Goal: Task Accomplishment & Management: Use online tool/utility

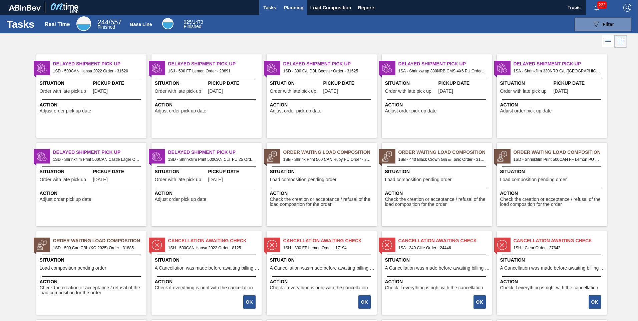
click at [285, 5] on span "Planning" at bounding box center [294, 8] width 20 height 8
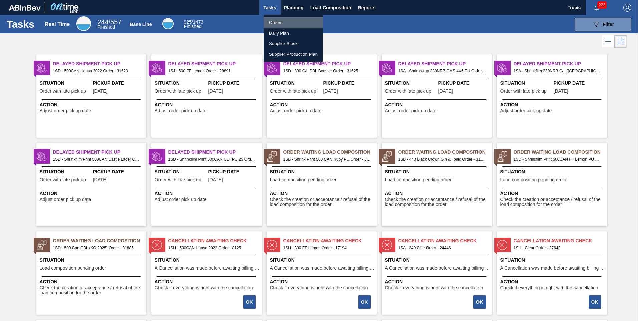
click at [275, 23] on li "Orders" at bounding box center [293, 22] width 59 height 11
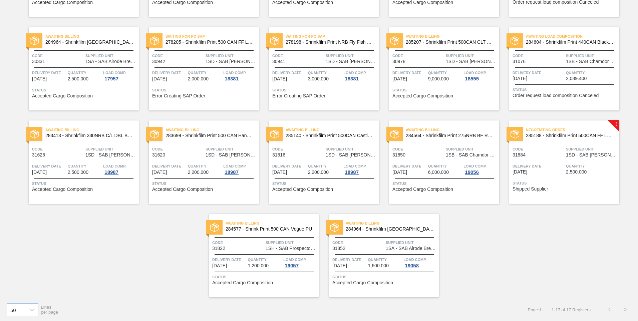
scroll to position [127, 0]
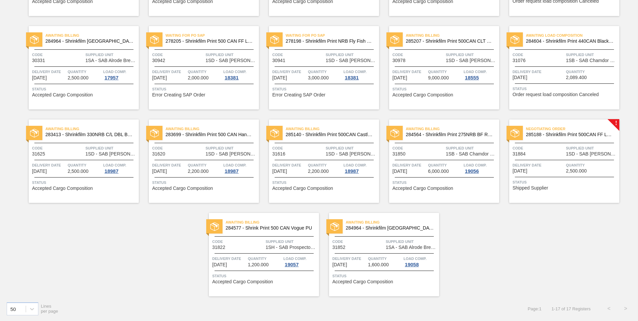
click at [456, 165] on span "Quantity" at bounding box center [445, 165] width 34 height 7
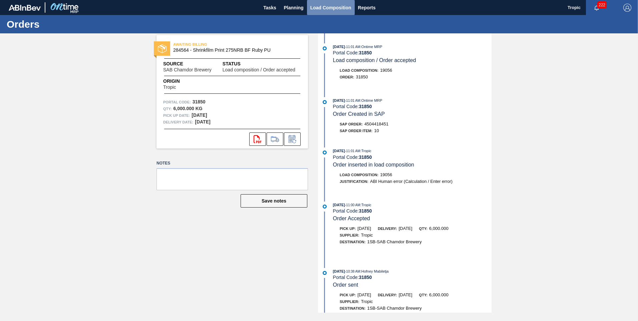
click at [330, 8] on span "Load Composition" at bounding box center [330, 8] width 41 height 8
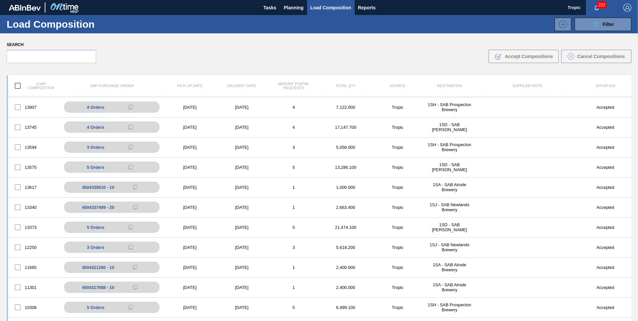
scroll to position [600, 0]
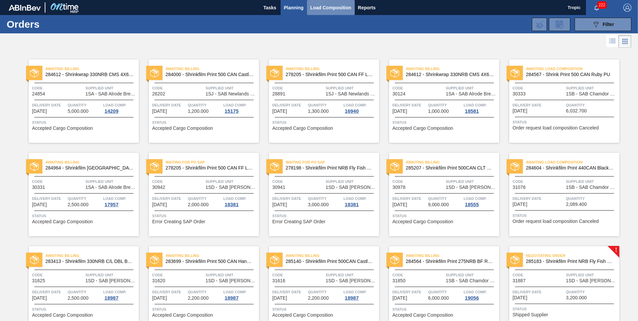
click at [340, 6] on span "Load Composition" at bounding box center [330, 8] width 41 height 8
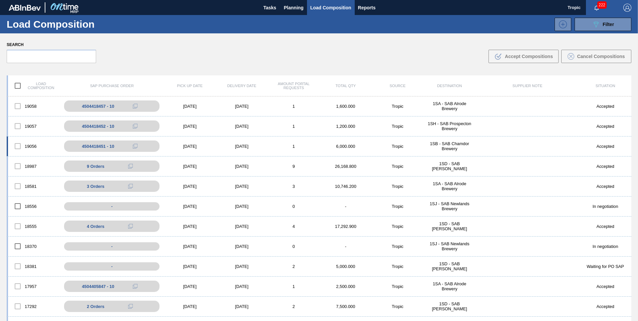
click at [27, 147] on div "19056" at bounding box center [34, 146] width 52 height 14
click at [108, 147] on div "4504418451 - 10" at bounding box center [101, 146] width 32 height 5
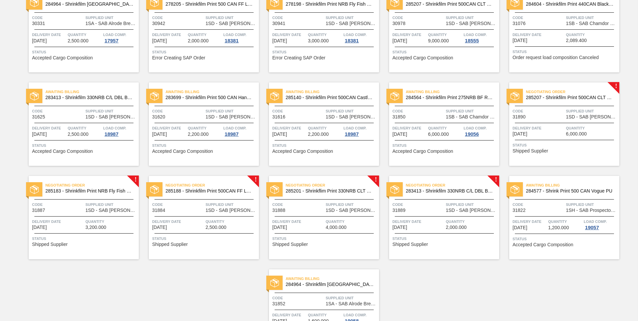
scroll to position [166, 0]
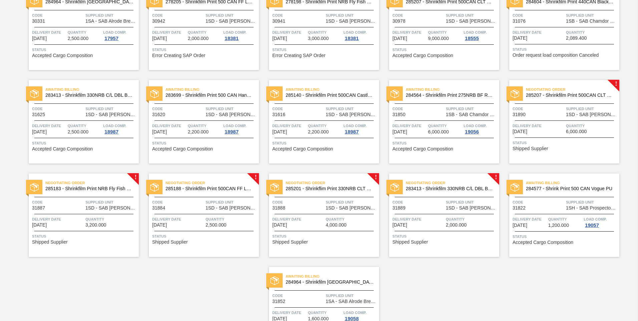
click at [446, 130] on span "6,000.000" at bounding box center [438, 131] width 21 height 5
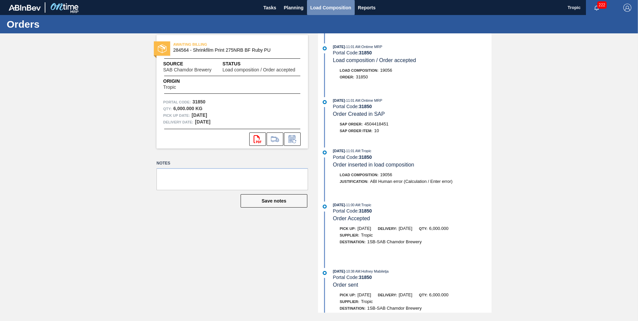
click at [336, 9] on span "Load Composition" at bounding box center [330, 8] width 41 height 8
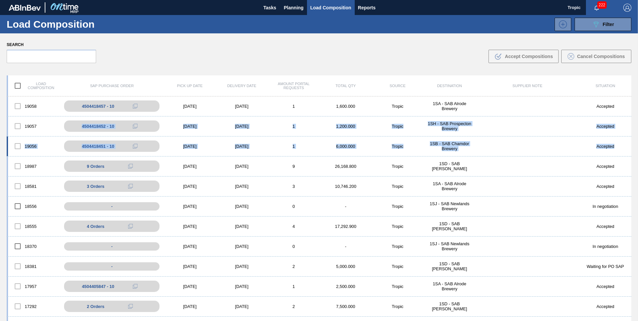
drag, startPoint x: 41, startPoint y: 135, endPoint x: 615, endPoint y: 144, distance: 573.2
copy div "4504418452 - 10 [DATE] [DATE] 1 1,200.000 Tropic 1SH - SAB Prospecton Brewery A…"
click at [142, 147] on icon at bounding box center [141, 146] width 5 height 5
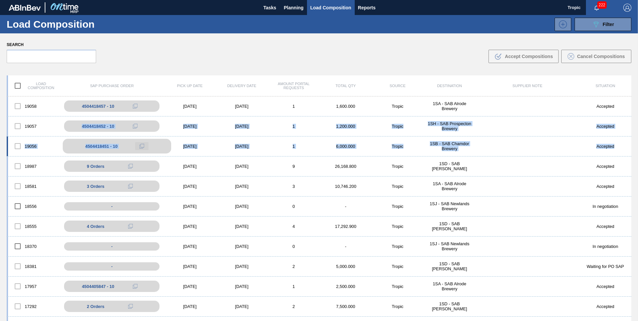
click at [132, 143] on div "4504418451 - 10" at bounding box center [117, 146] width 108 height 15
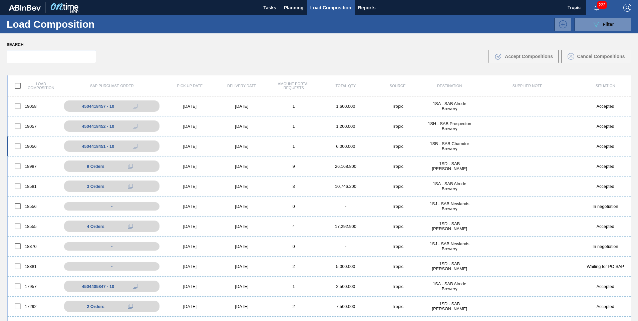
click at [21, 145] on div at bounding box center [18, 146] width 14 height 14
click at [18, 146] on div at bounding box center [18, 146] width 14 height 14
click at [294, 8] on span "Planning" at bounding box center [294, 8] width 20 height 8
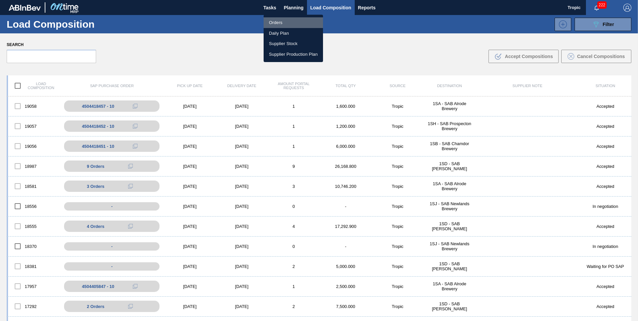
click at [282, 25] on li "Orders" at bounding box center [293, 22] width 59 height 11
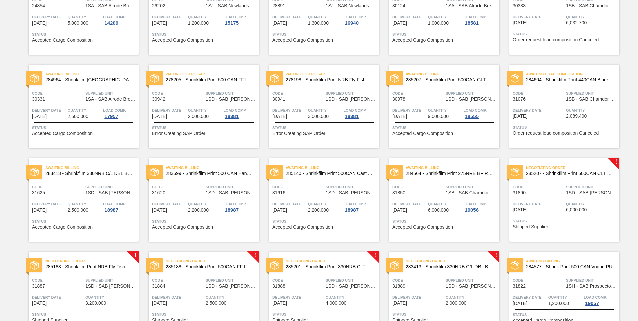
scroll to position [87, 0]
click at [438, 154] on div "Awaiting Billing 284564 - Shrinkfilm Print 275NRB BF Ruby PU Code 31850 Supplie…" at bounding box center [439, 195] width 120 height 93
click at [442, 157] on div "Awaiting Billing 284564 - Shrinkfilm Print 275NRB BF Ruby PU Code 31850 Supplie…" at bounding box center [439, 195] width 120 height 93
click at [462, 184] on div "Awaiting Billing 284564 - Shrinkfilm Print 275NRB BF Ruby PU Code 31850 Supplie…" at bounding box center [444, 200] width 110 height 83
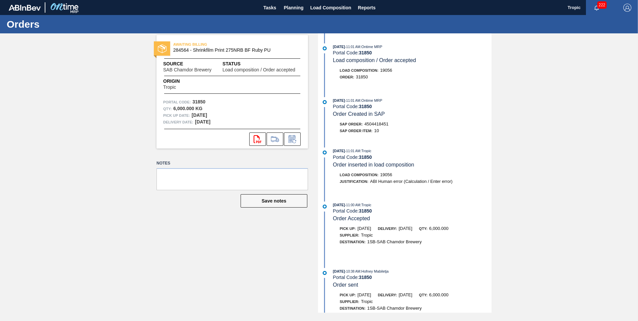
drag, startPoint x: 175, startPoint y: 37, endPoint x: 213, endPoint y: 111, distance: 83.1
click at [213, 111] on div "AWAITING BILLING 284564 - Shrinkfilm Print 275NRB BF Ruby PU Source SAB Chamdor…" at bounding box center [231, 91] width 151 height 113
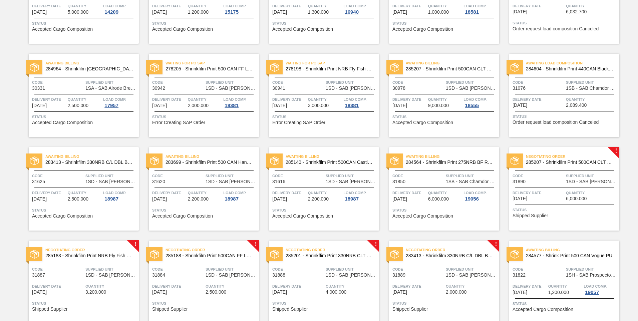
scroll to position [99, 0]
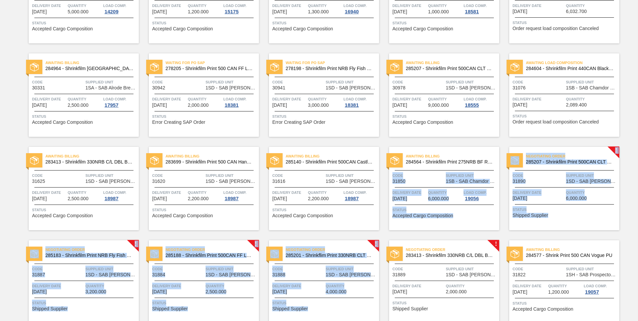
drag, startPoint x: 427, startPoint y: 236, endPoint x: 406, endPoint y: 167, distance: 71.6
click at [406, 167] on div "Awaiting Billing 284612 - Shrinkwrap 330NRB CMS 4X6 PU Code 24854 Supplied Unit…" at bounding box center [319, 183] width 638 height 467
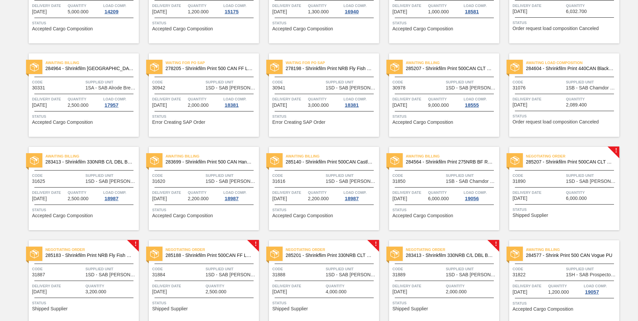
drag, startPoint x: 406, startPoint y: 167, endPoint x: 392, endPoint y: 146, distance: 25.5
click at [392, 146] on div "Awaiting Billing 284564 - Shrinkfilm Print 275NRB BF Ruby PU Code 31850 Supplie…" at bounding box center [439, 183] width 120 height 93
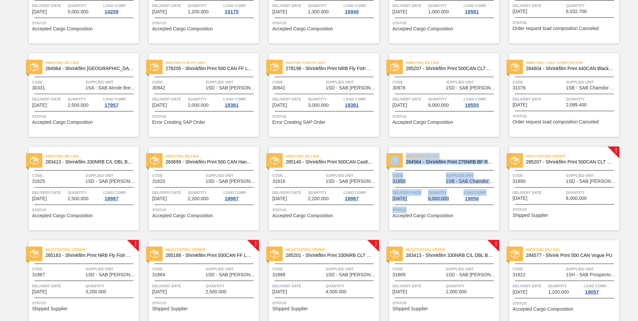
drag, startPoint x: 398, startPoint y: 145, endPoint x: 470, endPoint y: 217, distance: 101.9
click at [470, 217] on div "Awaiting Billing 284564 - Shrinkfilm Print 275NRB BF Ruby PU Code 31850 Supplie…" at bounding box center [439, 183] width 120 height 93
drag, startPoint x: 470, startPoint y: 217, endPoint x: 486, endPoint y: 158, distance: 60.9
click at [486, 158] on span "Awaiting Billing" at bounding box center [452, 156] width 93 height 7
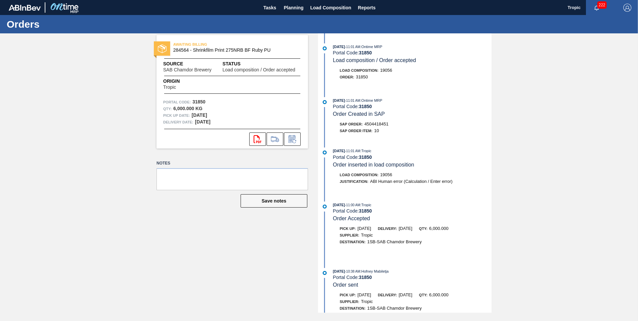
click at [212, 45] on span "AWAITING BILLING" at bounding box center [219, 44] width 93 height 7
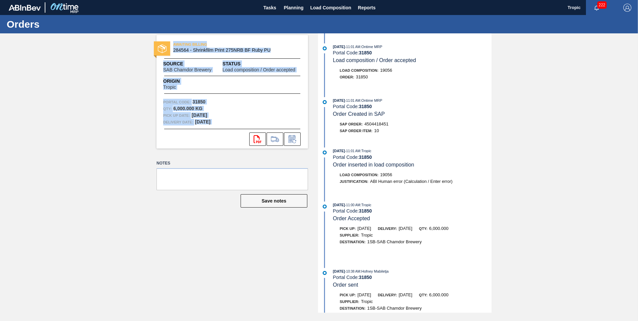
drag, startPoint x: 164, startPoint y: 38, endPoint x: 245, endPoint y: 138, distance: 128.6
click at [245, 138] on div "AWAITING BILLING 284564 - Shrinkfilm Print 275NRB BF Ruby PU Source SAB Chamdor…" at bounding box center [231, 91] width 151 height 113
copy div "AWAITING BILLING 284564 - Shrinkfilm Print 275NRB BF Ruby PU Source SAB Chamdor…"
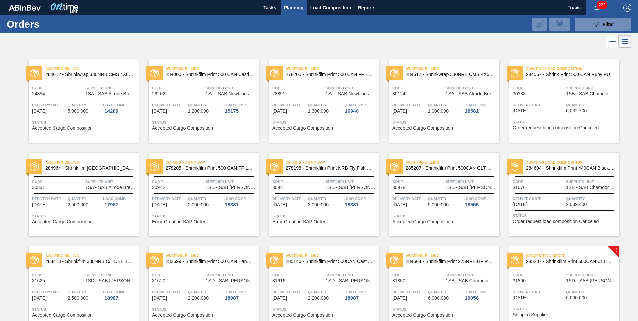
click at [436, 239] on div "Awaiting Billing 284564 - Shrinkfilm Print 275NRB BF Ruby PU Code 31850 Supplie…" at bounding box center [439, 282] width 120 height 93
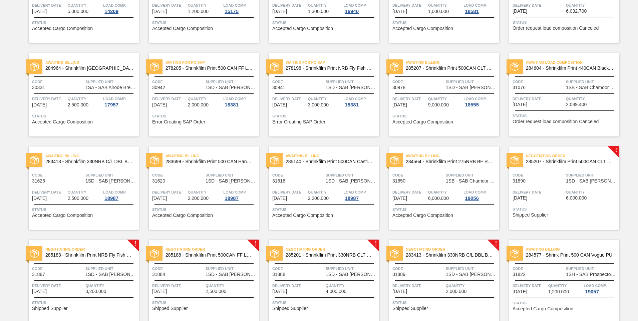
scroll to position [100, 0]
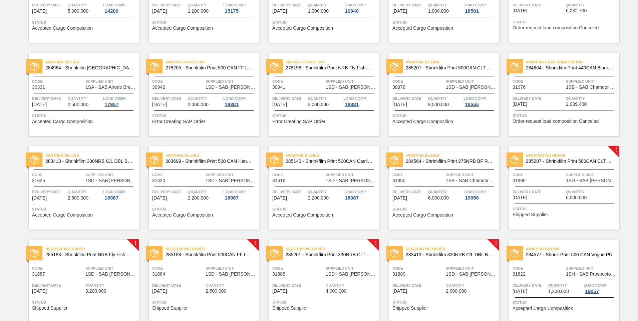
click at [458, 224] on div "Awaiting Billing 284564 - Shrinkfilm Print 275NRB BF Ruby PU Code 31850 Supplie…" at bounding box center [444, 187] width 110 height 83
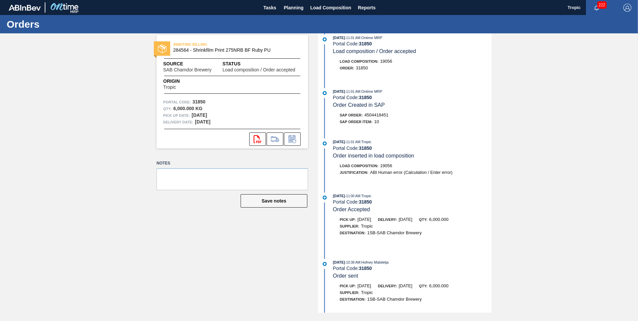
scroll to position [43, 0]
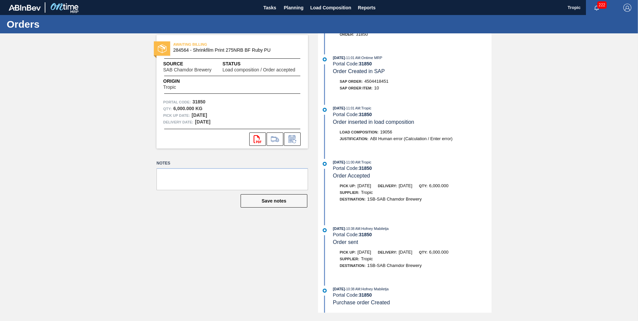
click at [371, 215] on div "[DATE] 11:00 AM : Tropic Portal Code: 31850 Order Accepted Pick up: [DATE] Deli…" at bounding box center [406, 187] width 172 height 56
click at [359, 100] on div "[DATE] 11:01 AM : Ontime MRP Portal Code: 31850 Load composition / Order accept…" at bounding box center [406, 130] width 172 height 279
click at [346, 98] on div "[DATE] 11:01 AM : Ontime MRP Portal Code: 31850 Load composition / Order accept…" at bounding box center [406, 130] width 172 height 279
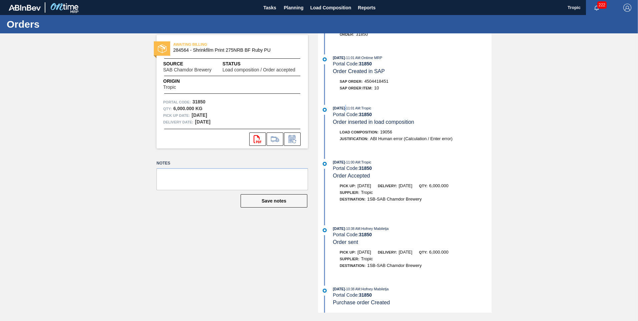
drag, startPoint x: 346, startPoint y: 98, endPoint x: 347, endPoint y: 103, distance: 4.8
click at [347, 103] on div "[DATE] 11:01 AM : Ontime MRP Portal Code: 31850 Load composition / Order accept…" at bounding box center [406, 130] width 172 height 279
drag, startPoint x: 348, startPoint y: 98, endPoint x: 371, endPoint y: 230, distance: 133.7
click at [371, 230] on div "[DATE] 11:01 AM : Ontime MRP Portal Code: 31850 Load composition / Order accept…" at bounding box center [406, 130] width 172 height 279
click at [340, 95] on div "[DATE] 11:01 AM : Ontime MRP Portal Code: 31850 Load composition / Order accept…" at bounding box center [406, 130] width 172 height 279
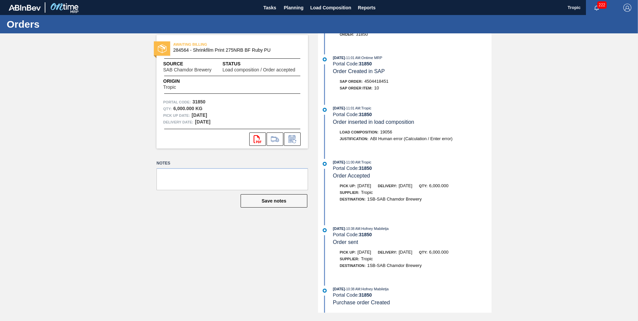
click at [331, 99] on div "[DATE] 11:01 AM : Ontime MRP Portal Code: 31850 Load composition / Order accept…" at bounding box center [406, 130] width 172 height 279
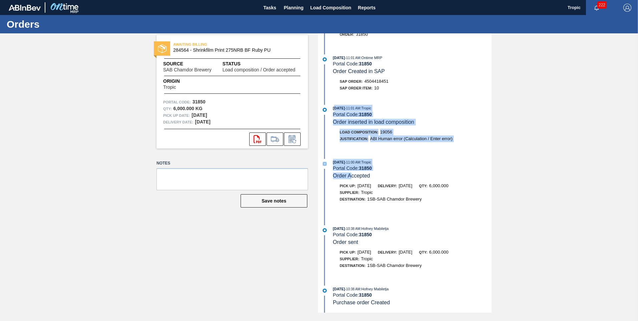
drag, startPoint x: 334, startPoint y: 97, endPoint x: 345, endPoint y: 157, distance: 60.9
click at [347, 164] on div "[DATE] 11:01 AM : Ontime MRP Portal Code: 31850 Load composition / Order accept…" at bounding box center [406, 130] width 172 height 279
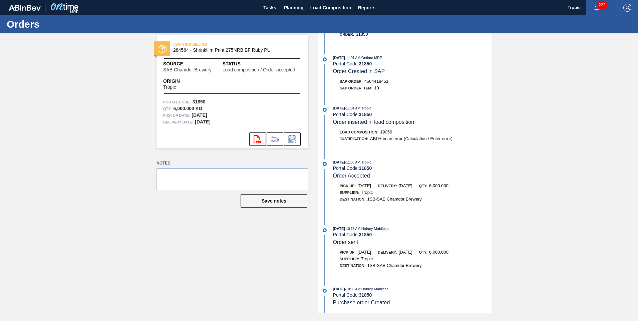
drag, startPoint x: 345, startPoint y: 157, endPoint x: 329, endPoint y: 95, distance: 63.7
click at [329, 95] on div "[DATE] 11:01 AM : Ontime MRP Portal Code: 31850 Load composition / Order accept…" at bounding box center [406, 130] width 172 height 279
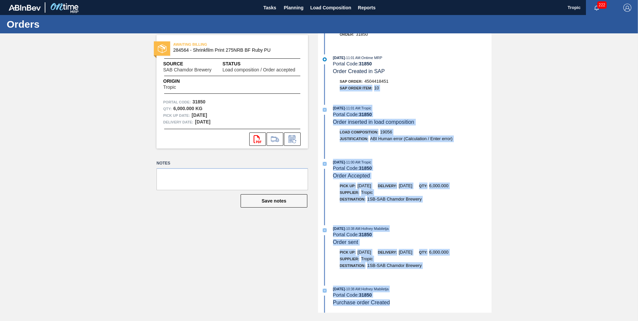
drag, startPoint x: 326, startPoint y: 94, endPoint x: 389, endPoint y: 300, distance: 215.1
click at [389, 270] on div "[DATE] 11:01 AM : Ontime MRP Portal Code: 31850 Load composition / Order accept…" at bounding box center [406, 130] width 172 height 279
drag, startPoint x: 389, startPoint y: 300, endPoint x: 359, endPoint y: 211, distance: 93.9
copy div "SAP Order Item: 10 [DATE] 11:01 AM : Tropic Portal Code: 31850 Order inserted i…"
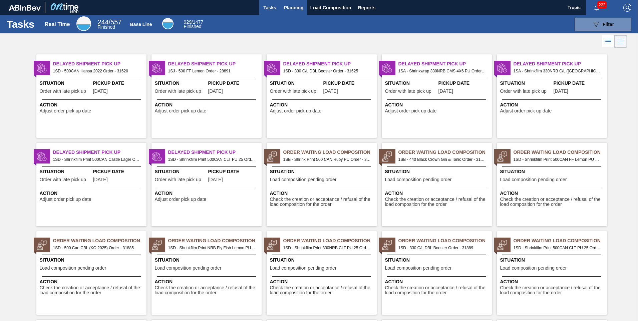
click at [291, 6] on span "Planning" at bounding box center [294, 8] width 20 height 8
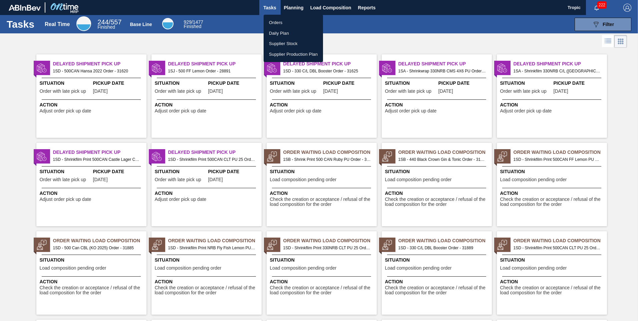
click at [277, 19] on li "Orders" at bounding box center [293, 22] width 59 height 11
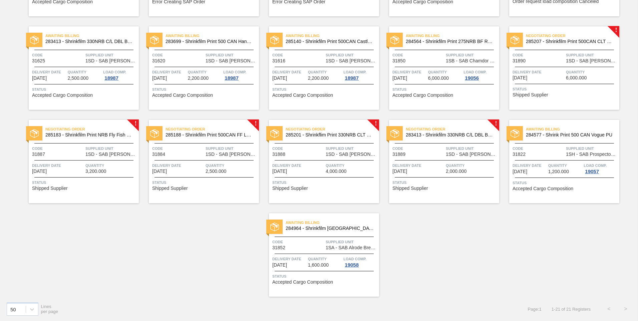
scroll to position [220, 0]
click at [563, 92] on div "Status Shipped Supplier" at bounding box center [564, 90] width 105 height 11
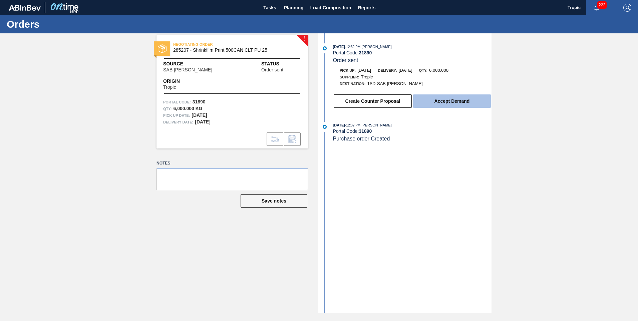
click at [468, 103] on button "Accept Demand" at bounding box center [452, 100] width 78 height 13
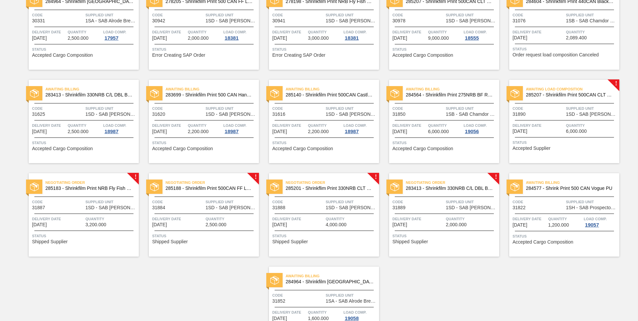
scroll to position [167, 0]
click at [108, 214] on div "Negotiating Order 285183 - Shrinkfilm Print NRB Fly Fish Lemon PU Code 31887 Su…" at bounding box center [84, 214] width 110 height 83
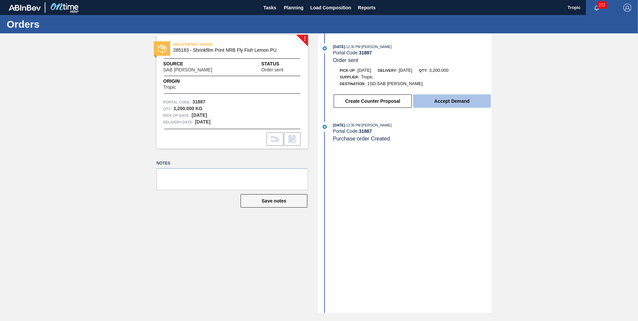
click at [434, 97] on button "Accept Demand" at bounding box center [452, 100] width 78 height 13
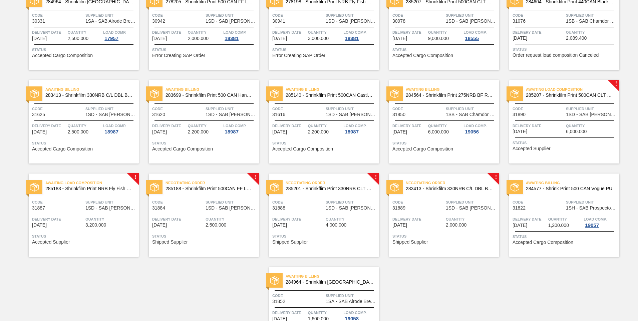
scroll to position [167, 0]
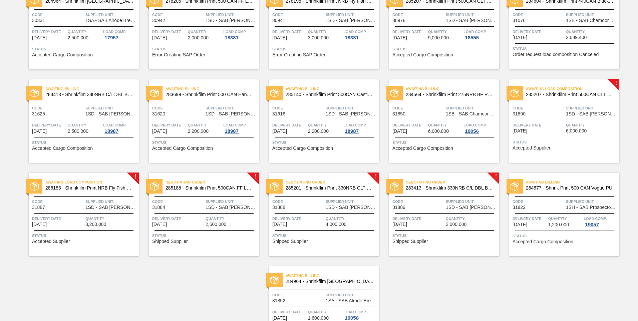
click at [193, 200] on span "Code" at bounding box center [178, 201] width 52 height 7
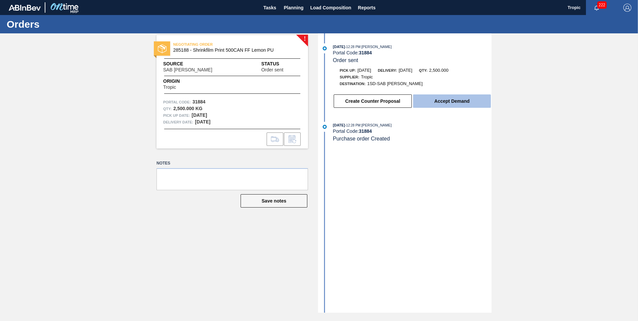
click at [448, 96] on button "Accept Demand" at bounding box center [452, 100] width 78 height 13
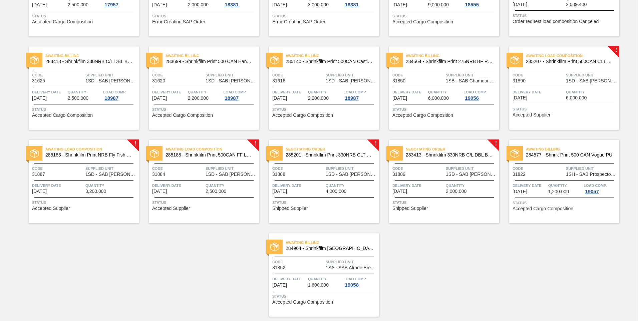
scroll to position [200, 0]
click at [354, 188] on span "Quantity" at bounding box center [352, 185] width 52 height 7
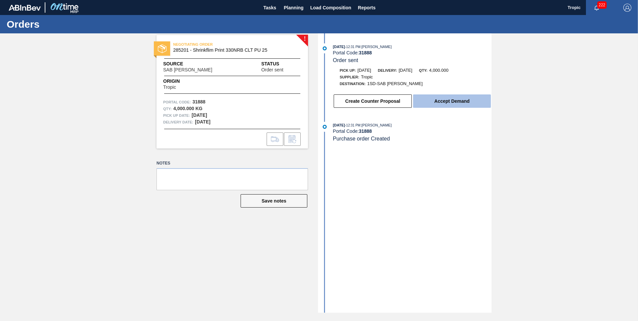
click at [440, 98] on button "Accept Demand" at bounding box center [452, 100] width 78 height 13
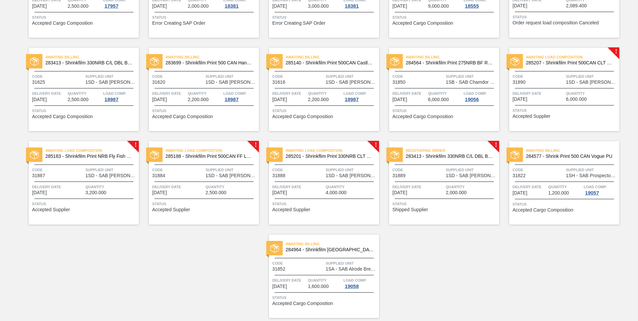
scroll to position [200, 0]
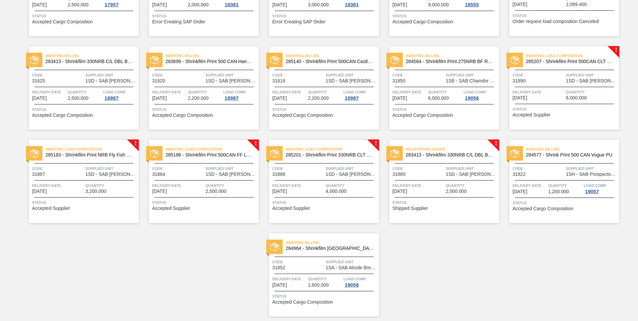
click at [428, 185] on span "Delivery Date" at bounding box center [418, 185] width 52 height 7
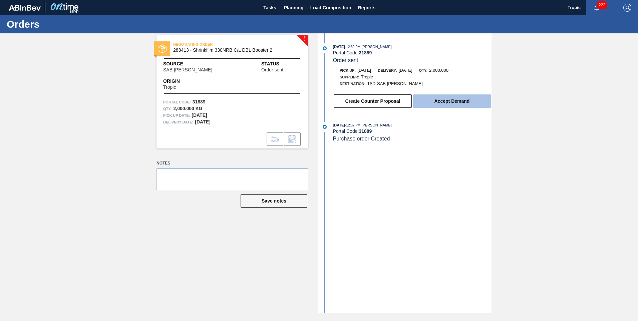
click at [432, 100] on button "Accept Demand" at bounding box center [452, 100] width 78 height 13
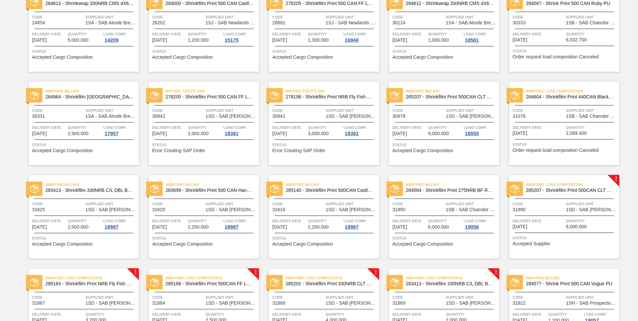
scroll to position [200, 0]
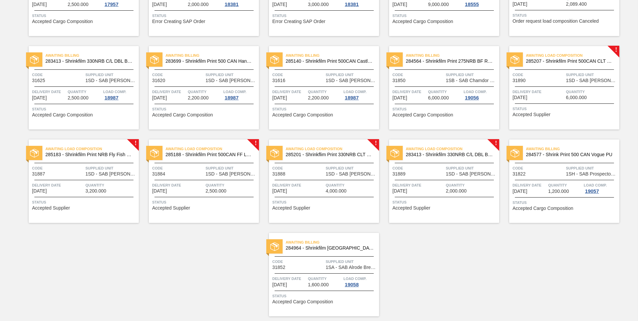
click at [461, 180] on div at bounding box center [444, 180] width 99 height 0
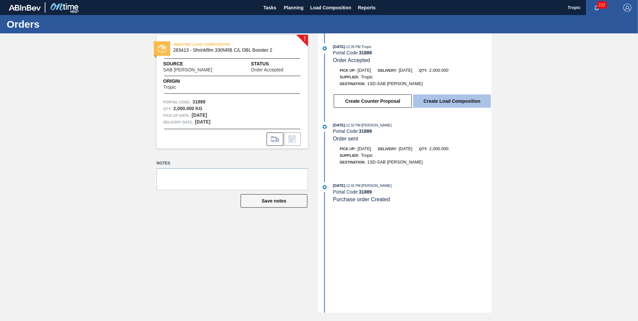
click at [427, 103] on button "Create Load Composition" at bounding box center [452, 100] width 78 height 13
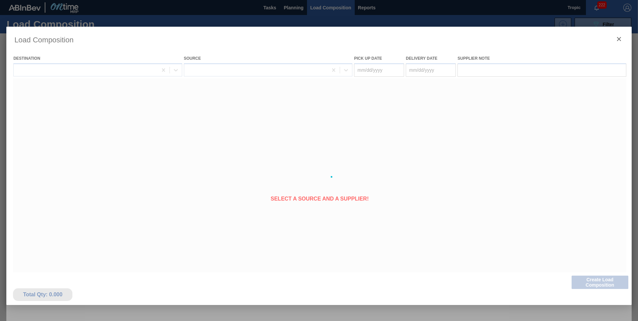
type Date "[DATE]"
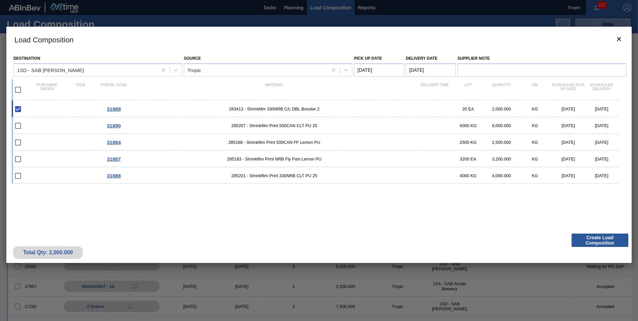
click at [379, 70] on Date "[DATE]" at bounding box center [379, 69] width 50 height 13
click at [427, 127] on div "20" at bounding box center [426, 128] width 9 height 9
type Date "[DATE]"
click at [430, 68] on Date "[DATE]" at bounding box center [431, 69] width 50 height 13
click at [171, 218] on div "31889 283413 - Shrinkfilm 330NRB C/L DBL Booster 2 20 EA 2,000.000 KG 09/19/202…" at bounding box center [318, 161] width 612 height 122
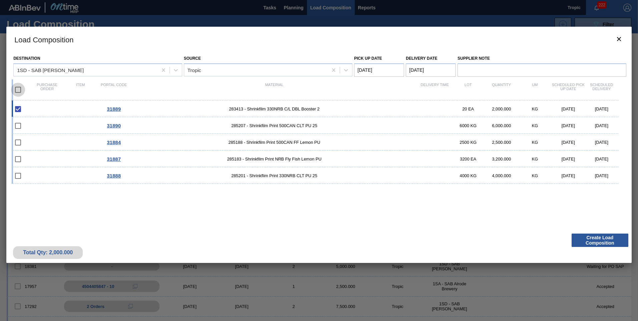
click at [15, 88] on input "checkbox" at bounding box center [18, 90] width 14 height 14
checkbox input "true"
type Date "[DATE]"
checkbox input "true"
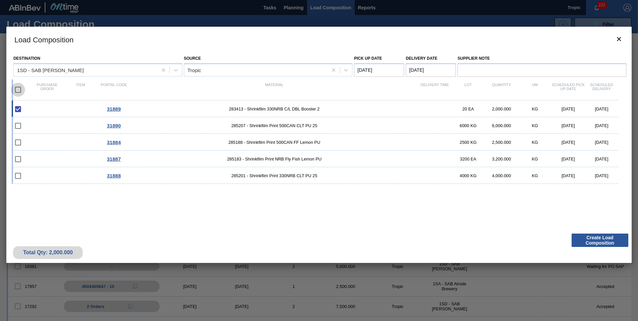
checkbox input "true"
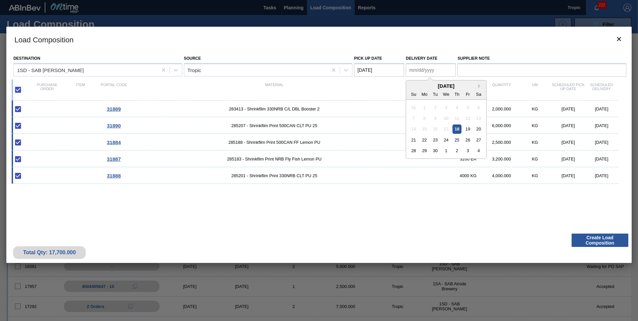
click at [427, 75] on Date "Delivery Date" at bounding box center [431, 69] width 50 height 13
click at [364, 64] on Date "[DATE]" at bounding box center [379, 69] width 50 height 13
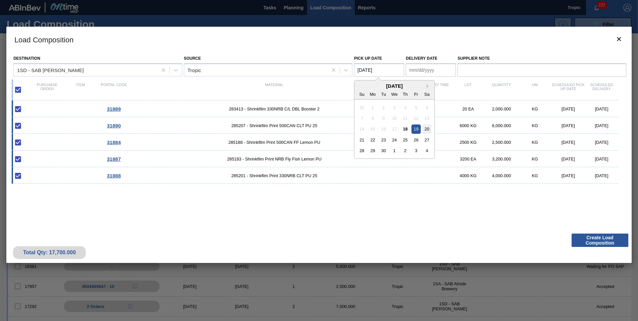
click at [430, 128] on div "20" at bounding box center [426, 128] width 9 height 9
type Date "[DATE]"
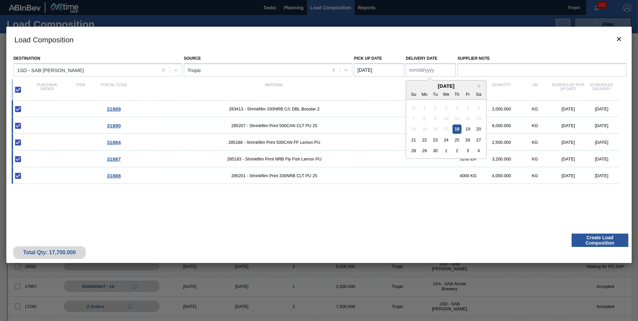
click at [421, 74] on Date "Delivery Date" at bounding box center [431, 69] width 50 height 13
click at [412, 139] on div "21" at bounding box center [413, 139] width 9 height 9
type Date "[DATE]"
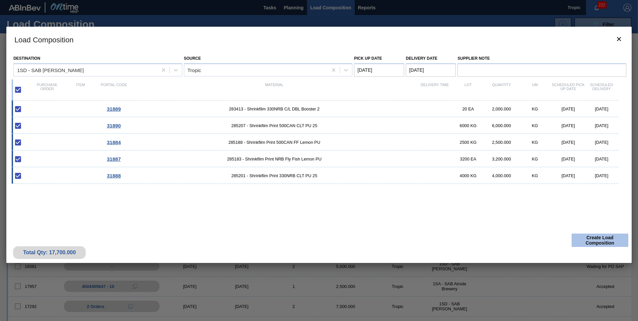
click at [592, 241] on button "Create Load Composition" at bounding box center [599, 240] width 57 height 13
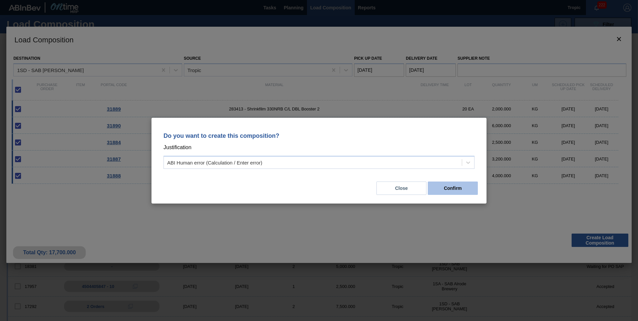
click at [460, 190] on button "Confirm" at bounding box center [453, 187] width 50 height 13
